Goal: Transaction & Acquisition: Purchase product/service

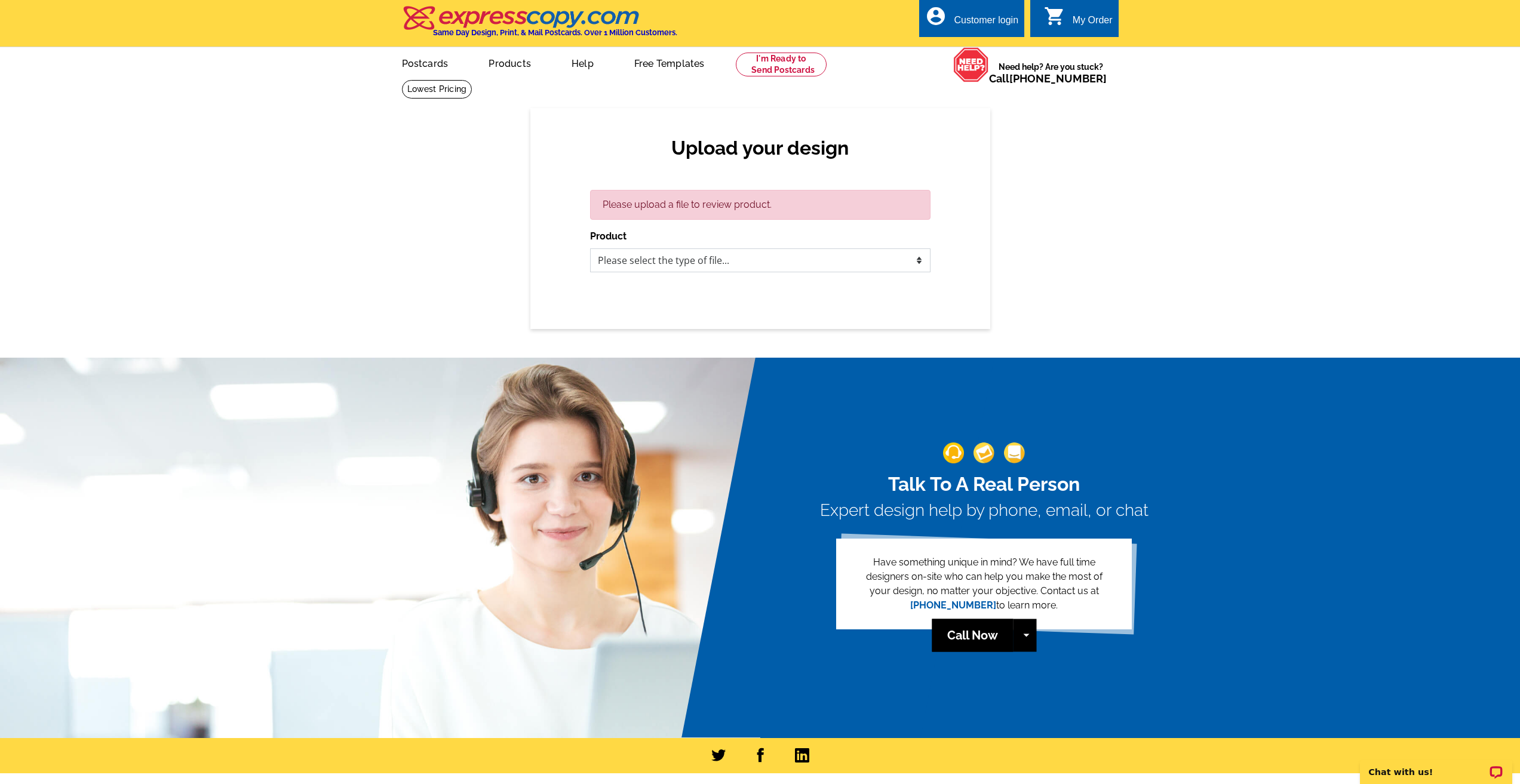
click at [768, 264] on select "Please select the type of file... Postcards Business Cards Letters and flyers G…" at bounding box center [760, 260] width 341 height 24
select select "1"
click at [590, 249] on select "Please select the type of file... Postcards Business Cards Letters and flyers G…" at bounding box center [760, 260] width 341 height 24
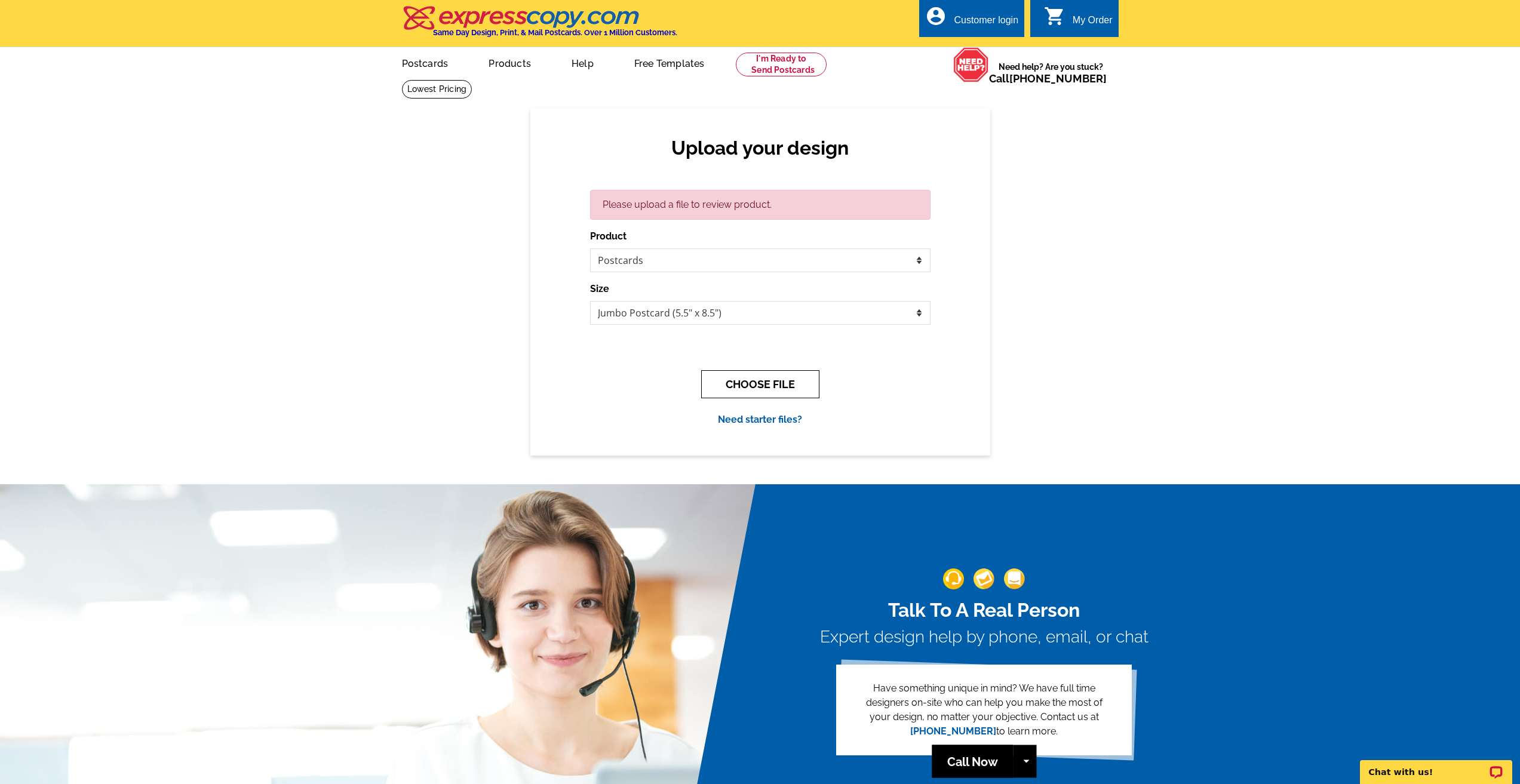
drag, startPoint x: 773, startPoint y: 384, endPoint x: 930, endPoint y: 347, distance: 161.3
click at [930, 347] on div "Upload your design Please upload a file to review product. Product Please selec…" at bounding box center [760, 282] width 460 height 347
click at [784, 386] on button "CHOOSE FILE" at bounding box center [760, 384] width 118 height 28
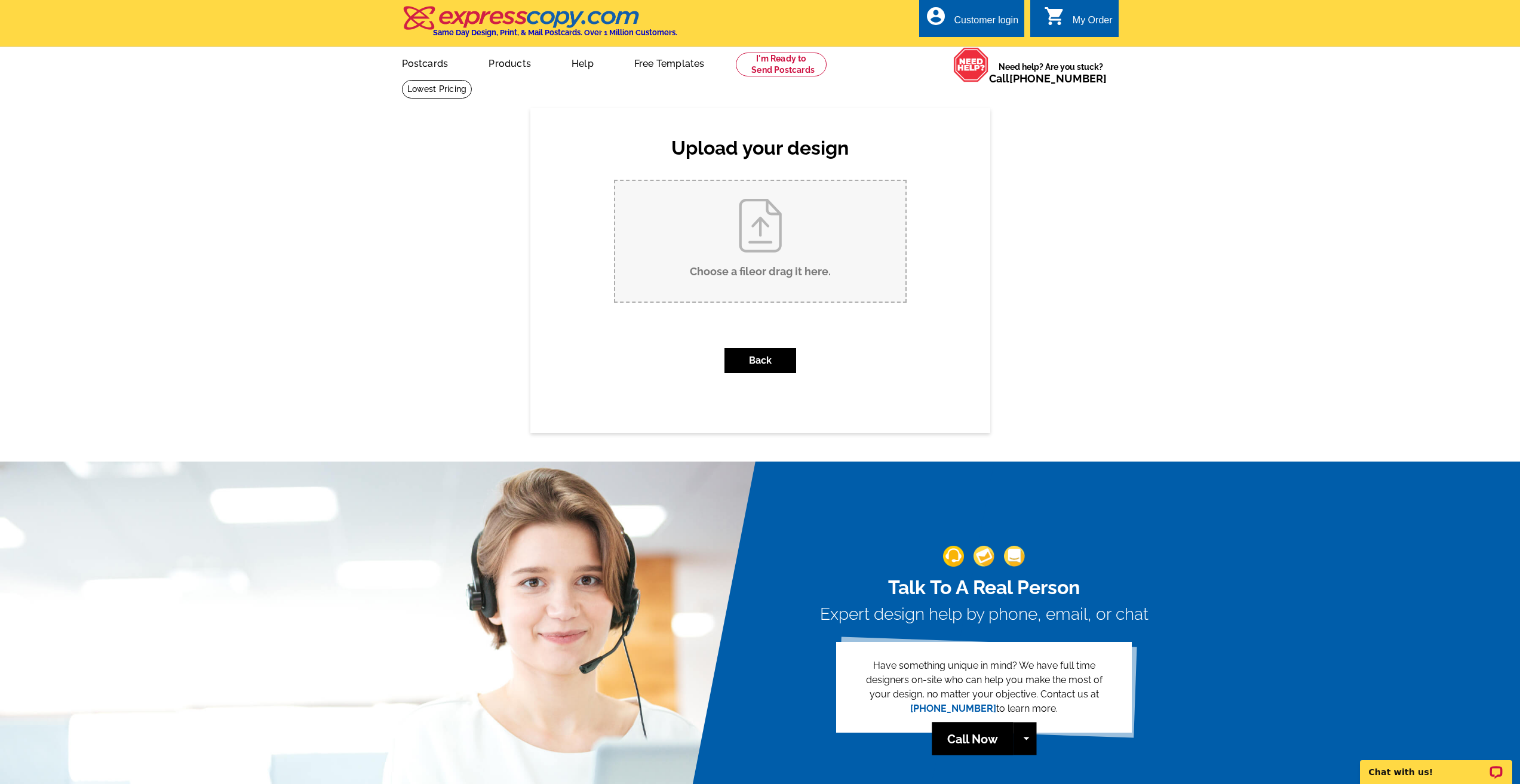
click at [788, 256] on input "Choose a file or drag it here ." at bounding box center [760, 241] width 290 height 120
click at [754, 356] on button "Back" at bounding box center [760, 360] width 72 height 25
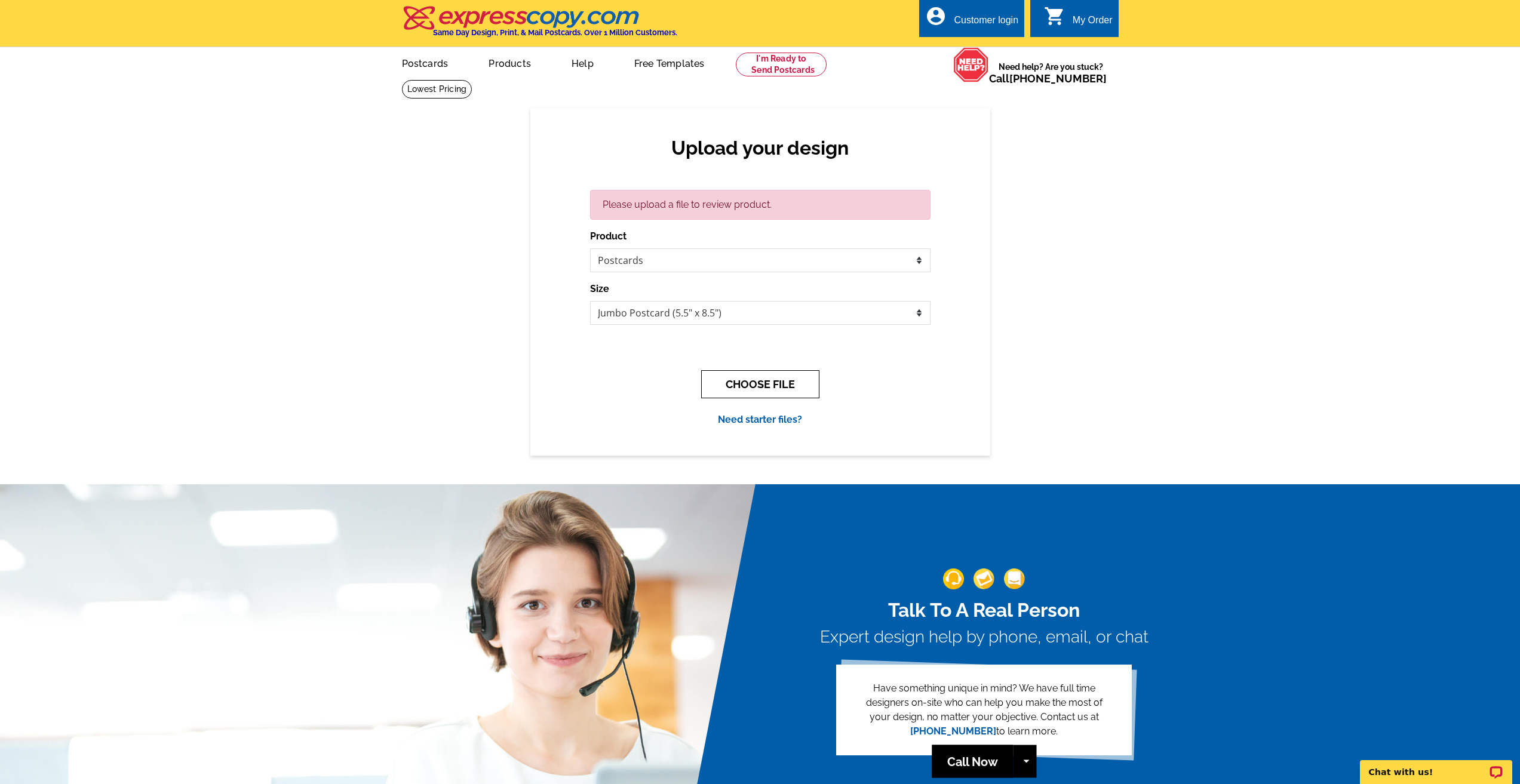
click at [748, 375] on button "CHOOSE FILE" at bounding box center [760, 384] width 118 height 28
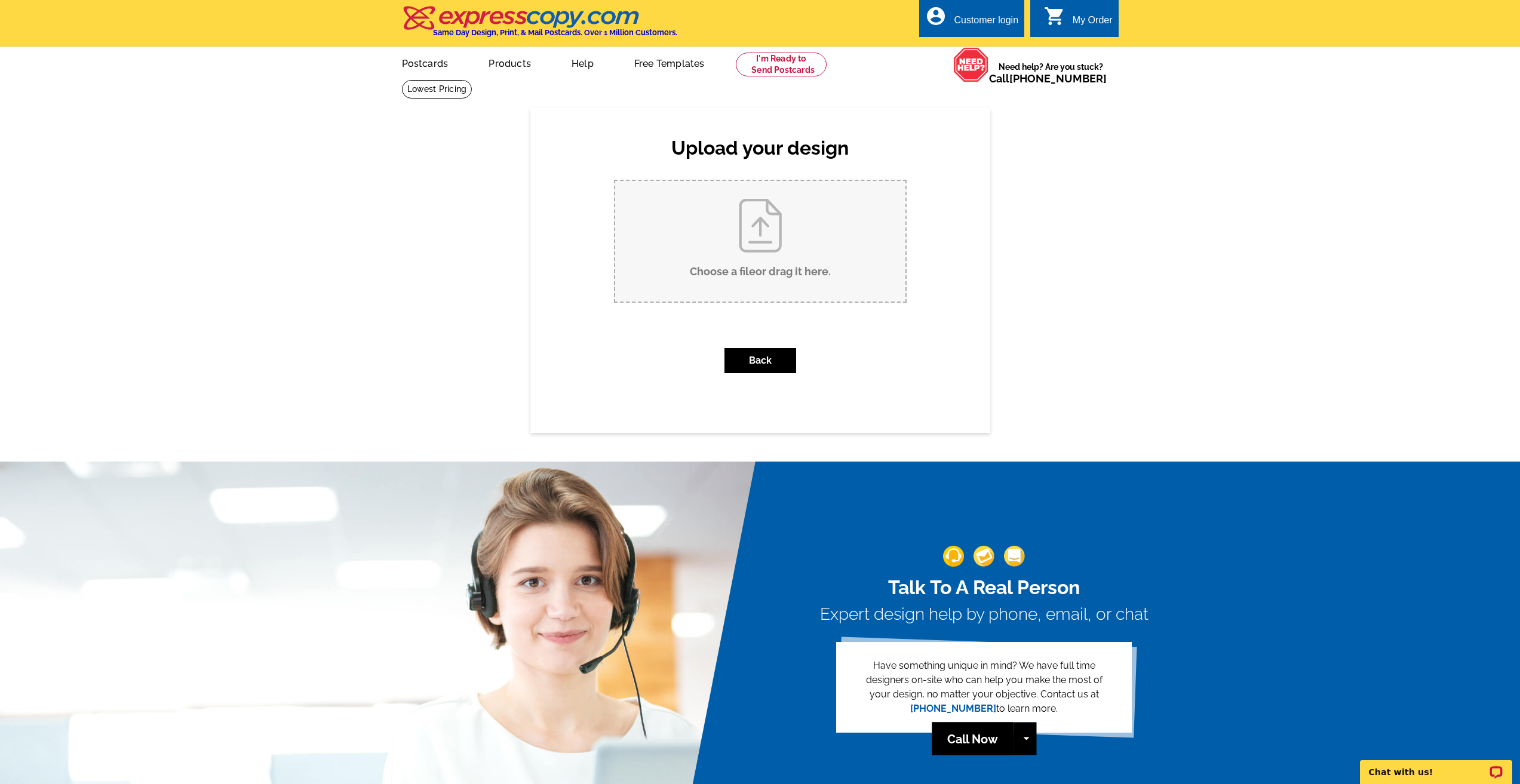
click at [791, 223] on input "Choose a file or drag it here ." at bounding box center [760, 241] width 290 height 120
type input "C:\fakepath\[STREET_ADDRESS][US_STATE]pdf"
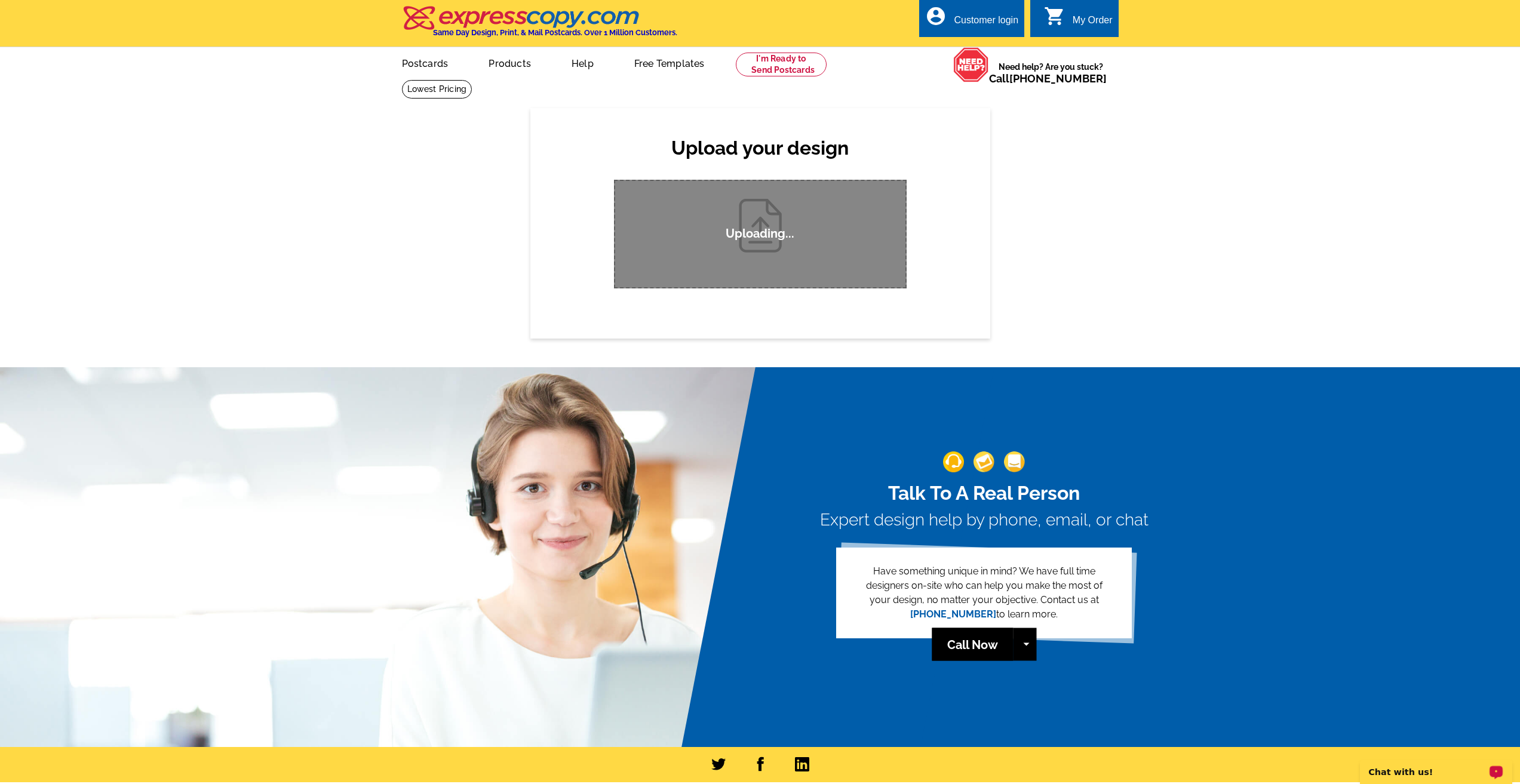
click at [1396, 774] on p "Chat with us!" at bounding box center [1428, 772] width 118 height 9
